Goal: Task Accomplishment & Management: Use online tool/utility

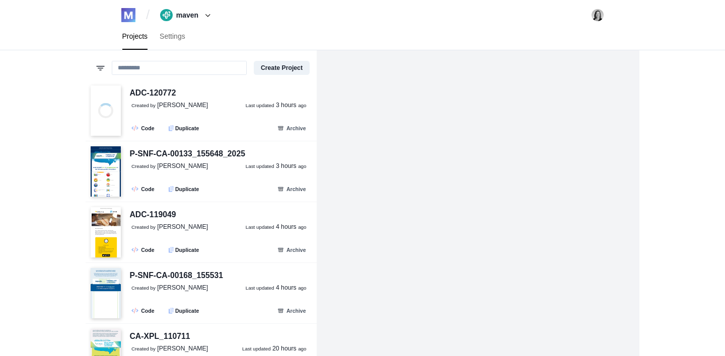
click at [245, 38] on div "Projects Settings" at bounding box center [362, 36] width 503 height 27
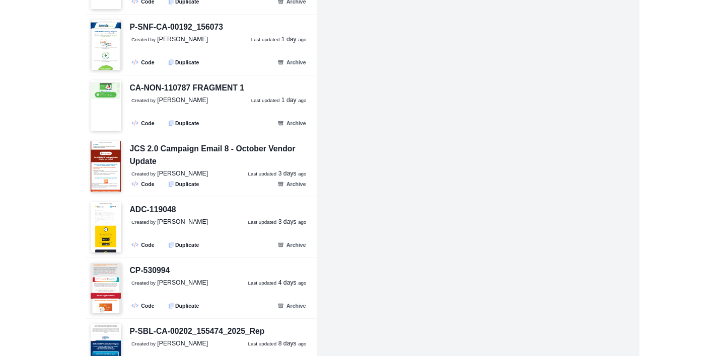
scroll to position [501, 0]
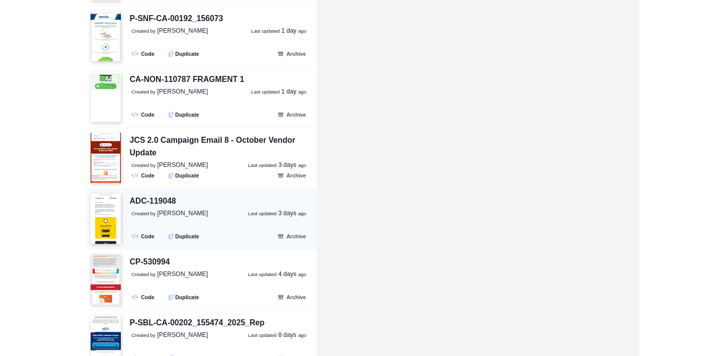
click at [219, 228] on div "ADC-119048 Created by [PERSON_NAME] Last updated [DATE] .fa-secondary{opacity:.…" at bounding box center [216, 219] width 191 height 49
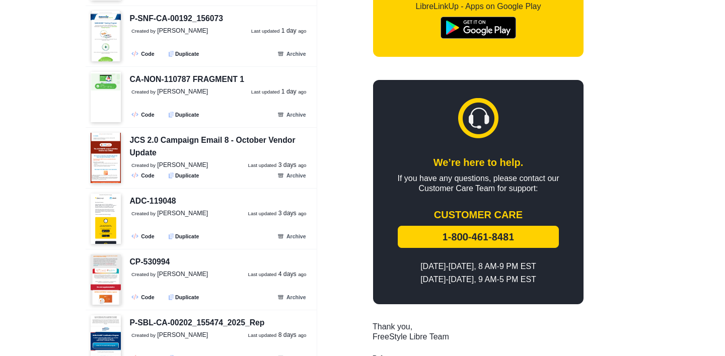
scroll to position [426, 0]
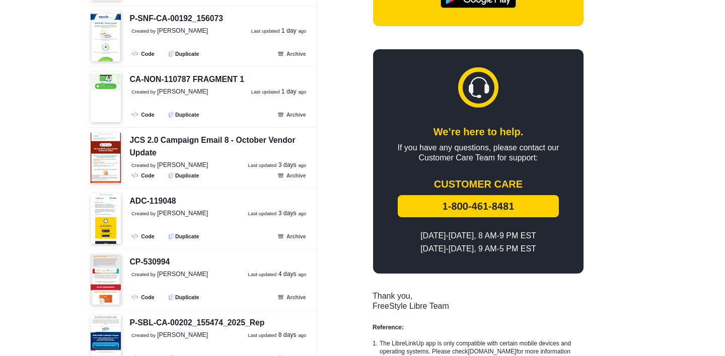
click at [458, 195] on img at bounding box center [478, 206] width 161 height 22
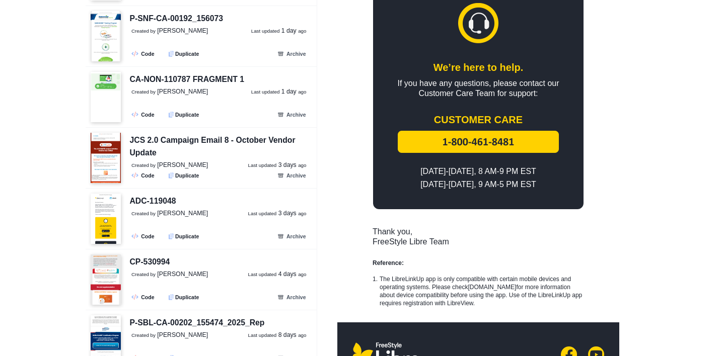
scroll to position [491, 0]
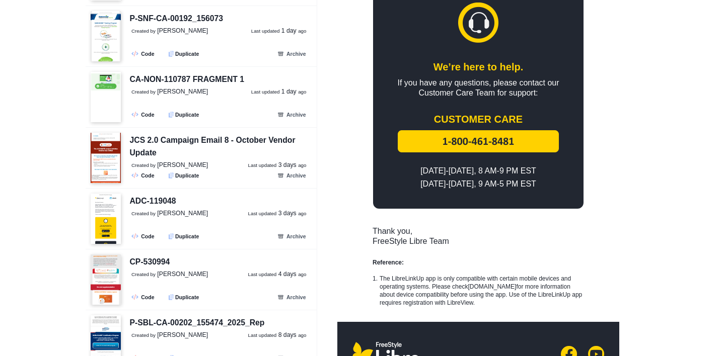
click at [499, 165] on div "[DATE]‑[DATE], 8 AM‑9 PM EST [DATE]‑[DATE], 9 AM‑5 PM EST" at bounding box center [478, 178] width 180 height 26
click at [490, 113] on div "CUSTOMER CARE" at bounding box center [478, 119] width 180 height 12
click at [484, 78] on div "If you have any questions, please contact our Customer Care Team for support:" at bounding box center [478, 88] width 180 height 20
click at [484, 61] on div "We’re here to help." at bounding box center [478, 67] width 180 height 12
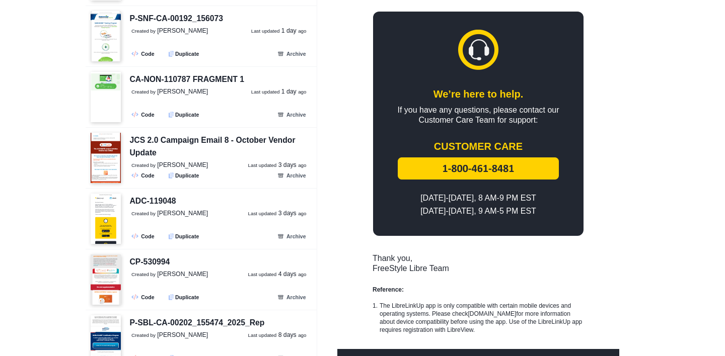
click at [484, 51] on img at bounding box center [478, 50] width 40 height 40
click at [481, 43] on img at bounding box center [478, 50] width 40 height 40
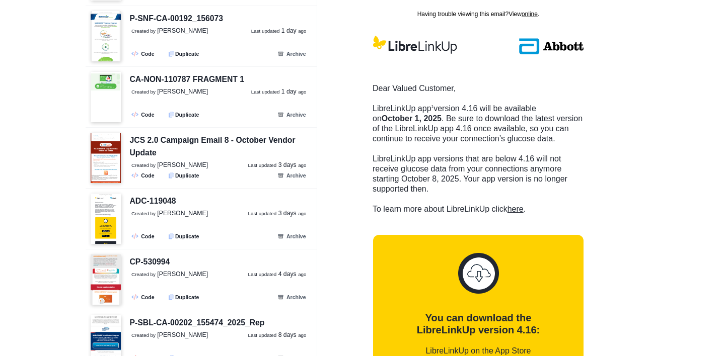
scroll to position [4, 0]
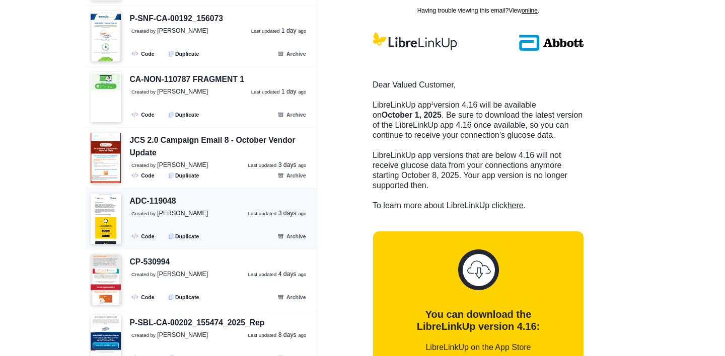
click at [212, 231] on div "ADC-119048 Created by [PERSON_NAME] Last updated [DATE] .fa-secondary{opacity:.…" at bounding box center [216, 219] width 191 height 49
click at [143, 235] on link ".fa-secondary{opacity:.4} Code" at bounding box center [144, 237] width 32 height 12
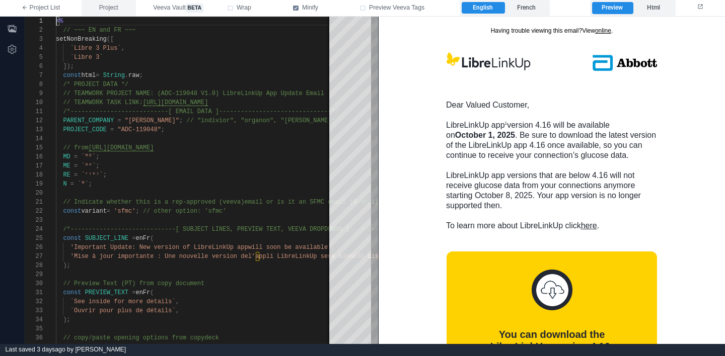
click at [105, 8] on span "Project" at bounding box center [108, 8] width 19 height 9
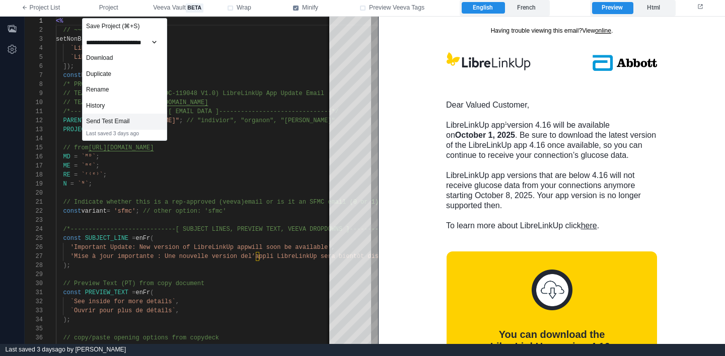
click at [116, 121] on div "Send Test Email" at bounding box center [125, 122] width 84 height 16
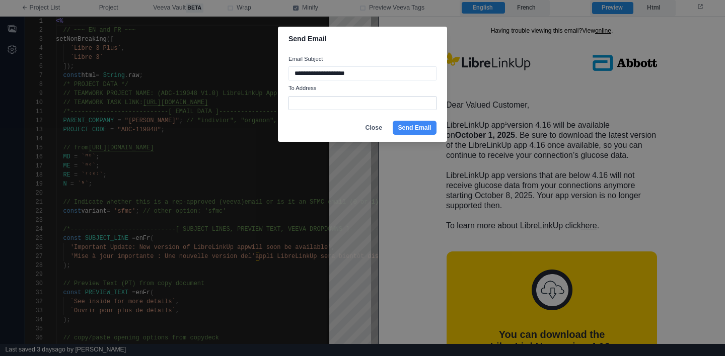
click at [351, 105] on input "To Address" at bounding box center [362, 103] width 148 height 14
type input "**********"
click at [422, 126] on button "Send Email" at bounding box center [415, 128] width 44 height 14
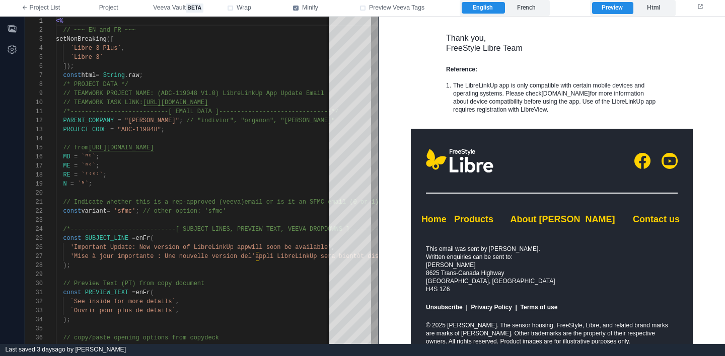
scroll to position [703, 0]
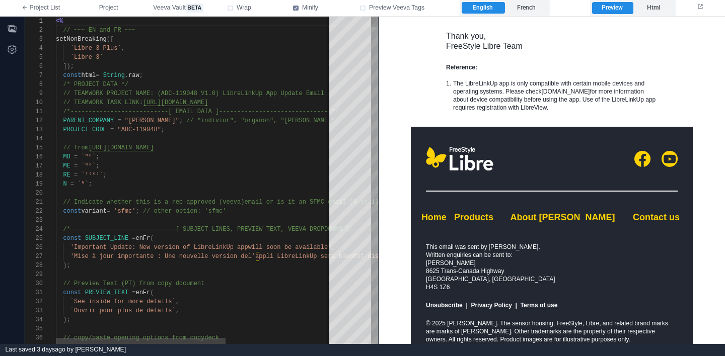
click at [190, 201] on span "// Indicate whether this is a rep-approved (veeva)" at bounding box center [153, 202] width 181 height 7
type textarea "**********"
